Goal: Task Accomplishment & Management: Manage account settings

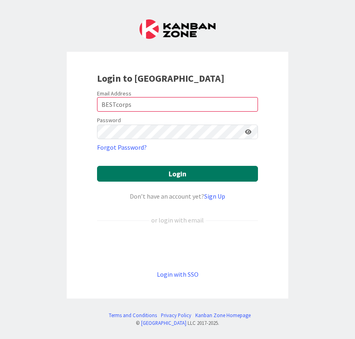
click at [169, 174] on button "Login" at bounding box center [177, 174] width 161 height 16
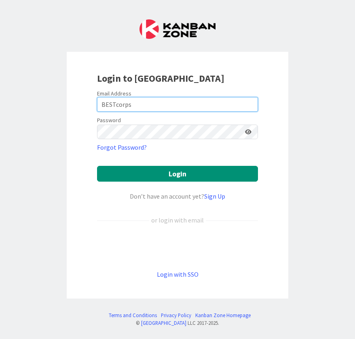
click at [167, 102] on input "BESTcorps" at bounding box center [177, 104] width 161 height 15
click at [168, 101] on input "BESTcorps" at bounding box center [177, 104] width 161 height 15
type input "B"
type input "[PERSON_NAME][EMAIL_ADDRESS][DOMAIN_NAME]"
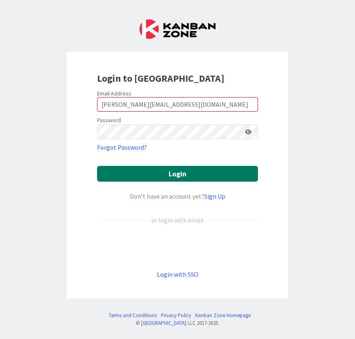
click at [184, 175] on button "Login" at bounding box center [177, 174] width 161 height 16
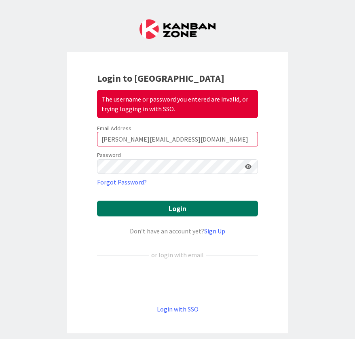
click at [171, 209] on button "Login" at bounding box center [177, 208] width 161 height 16
